Goal: Information Seeking & Learning: Find specific fact

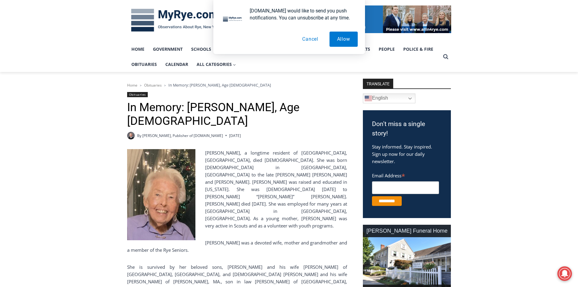
scroll to position [91, 0]
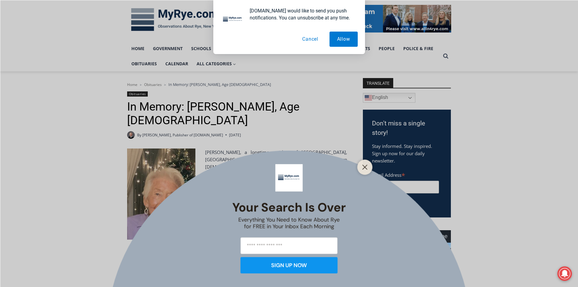
click at [366, 171] on div at bounding box center [364, 166] width 15 height 15
click at [364, 166] on line "Close" at bounding box center [365, 167] width 4 height 4
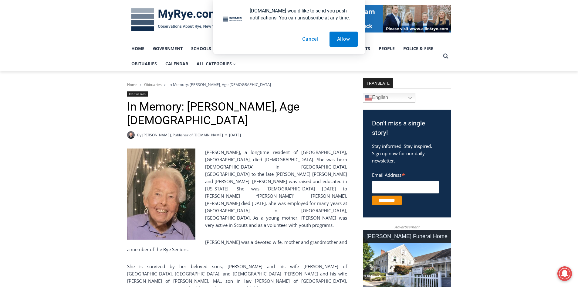
click at [308, 39] on button "Cancel" at bounding box center [310, 39] width 31 height 15
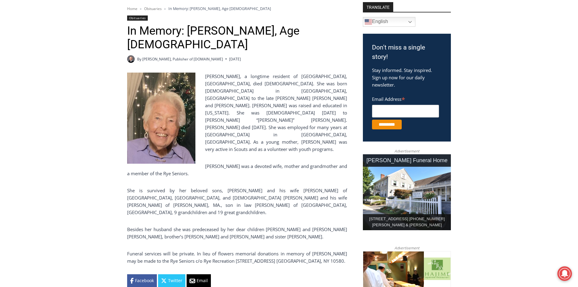
scroll to position [182, 0]
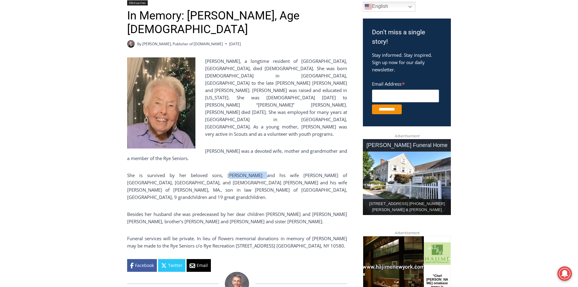
drag, startPoint x: 211, startPoint y: 140, endPoint x: 241, endPoint y: 140, distance: 29.4
click at [241, 171] on p "She is survived by her beloved sons, [PERSON_NAME] and his wife [PERSON_NAME] o…" at bounding box center [237, 185] width 220 height 29
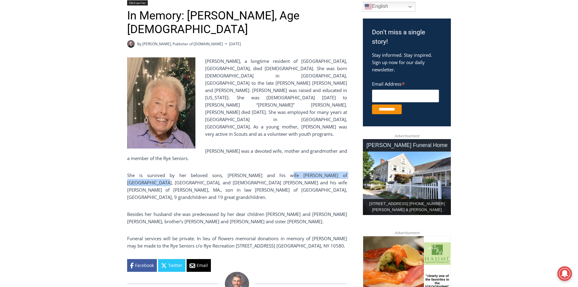
drag, startPoint x: 262, startPoint y: 141, endPoint x: 306, endPoint y: 139, distance: 43.1
click at [334, 171] on p "She is survived by her beloved sons, [PERSON_NAME] and his wife [PERSON_NAME] o…" at bounding box center [237, 185] width 220 height 29
click at [263, 171] on p "She is survived by her beloved sons, [PERSON_NAME] and his wife [PERSON_NAME] o…" at bounding box center [237, 185] width 220 height 29
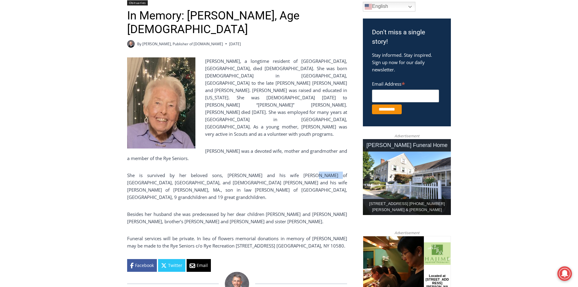
drag, startPoint x: 288, startPoint y: 138, endPoint x: 299, endPoint y: 138, distance: 10.6
click at [299, 171] on p "She is survived by her beloved sons, [PERSON_NAME] and his wife [PERSON_NAME] o…" at bounding box center [237, 185] width 220 height 29
click at [303, 171] on p "She is survived by her beloved sons, [PERSON_NAME] and his wife [PERSON_NAME] o…" at bounding box center [237, 185] width 220 height 29
